Goal: Find specific page/section: Find specific page/section

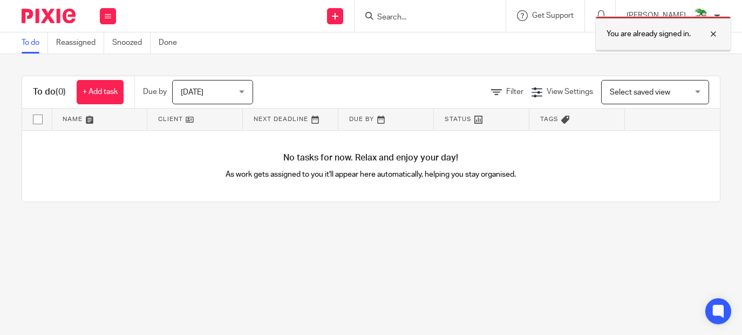
click at [719, 32] on div at bounding box center [705, 34] width 29 height 13
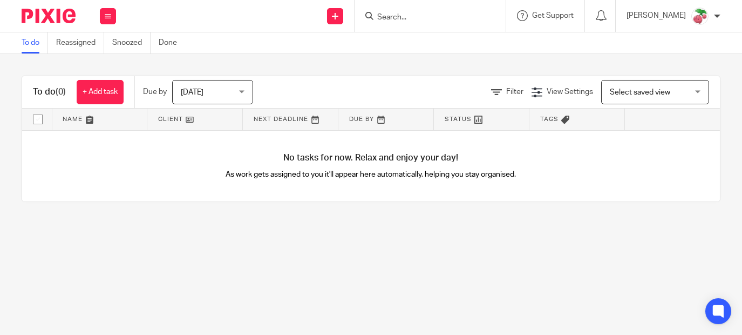
click at [470, 19] on input "Search" at bounding box center [424, 18] width 97 height 10
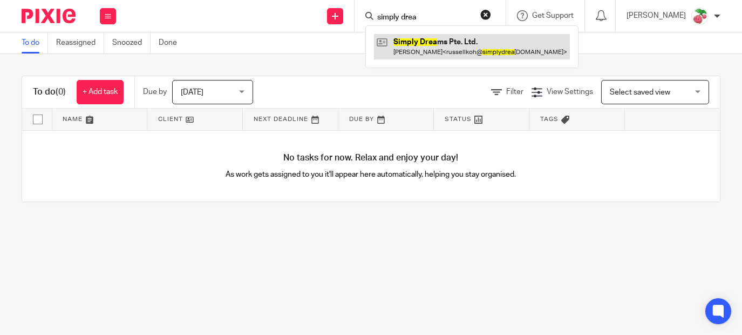
type input "simply drea"
click at [449, 38] on link at bounding box center [472, 46] width 196 height 25
